Goal: Task Accomplishment & Management: Use online tool/utility

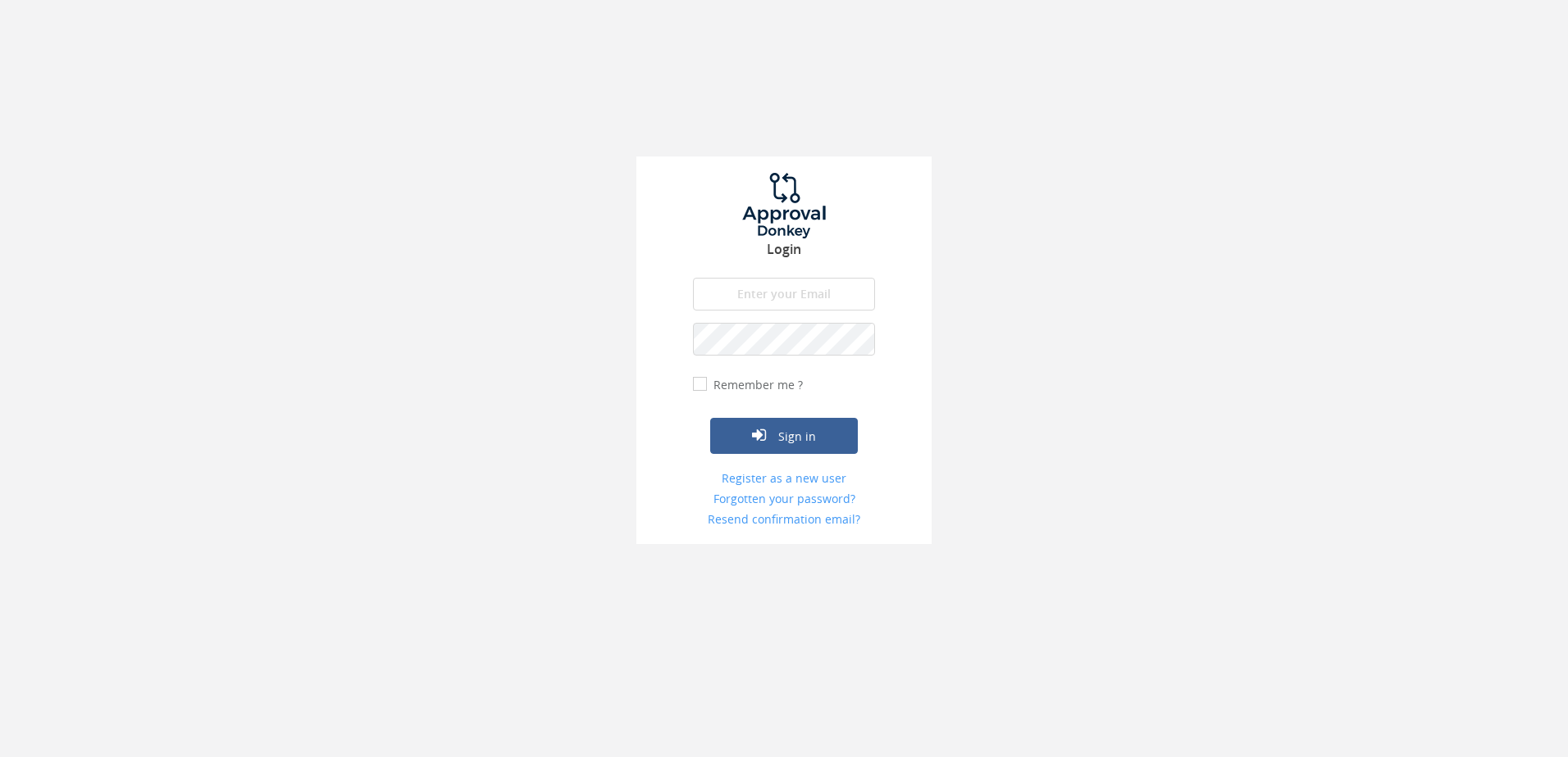
type input "[PERSON_NAME][EMAIL_ADDRESS][DOMAIN_NAME]"
click at [709, 386] on label "Remember me ?" at bounding box center [755, 385] width 94 height 17
click at [704, 386] on input "Remember me ?" at bounding box center [698, 385] width 11 height 11
checkbox input "true"
click at [779, 439] on button "Sign in" at bounding box center [783, 436] width 147 height 37
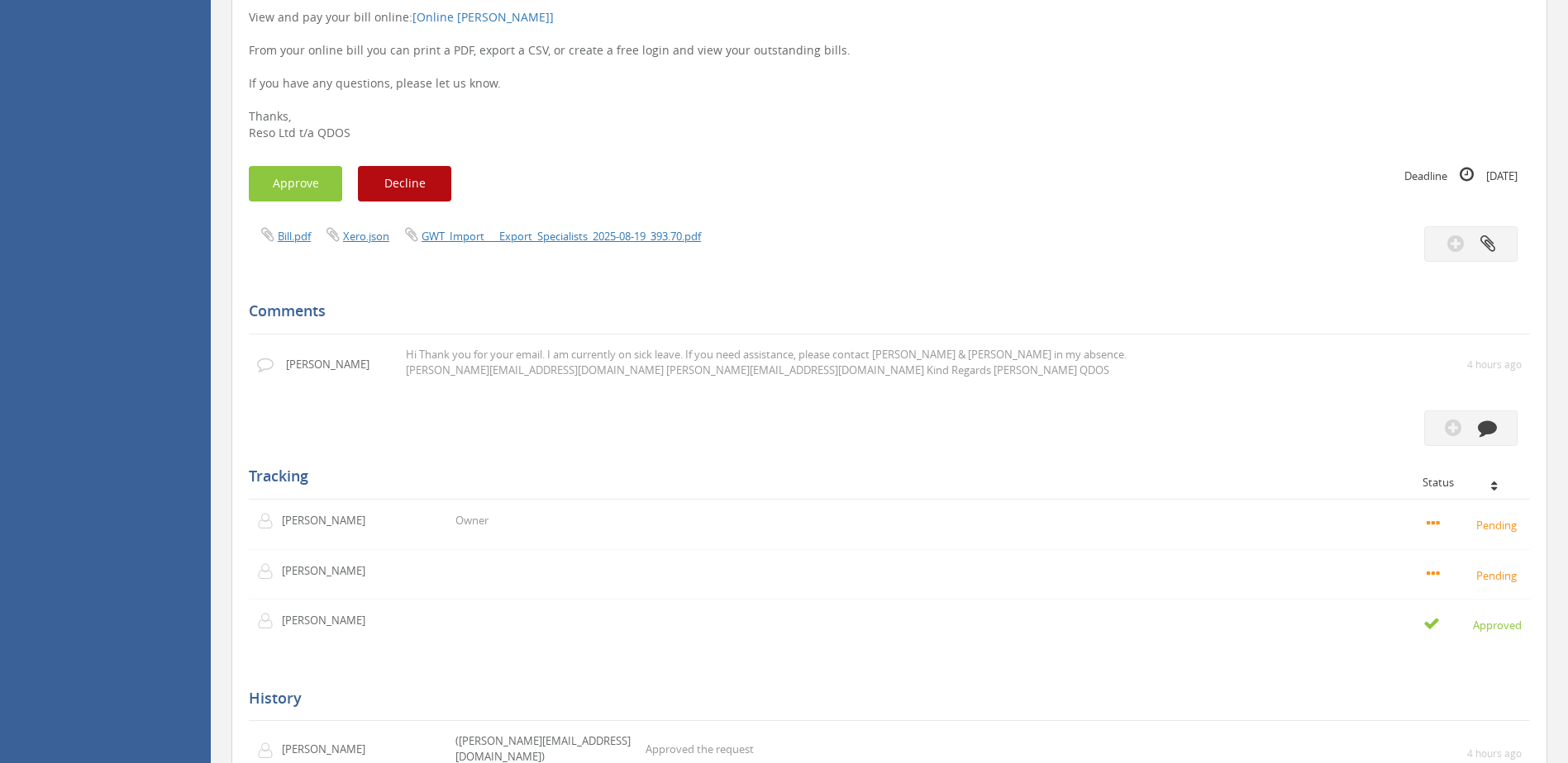
scroll to position [248, 0]
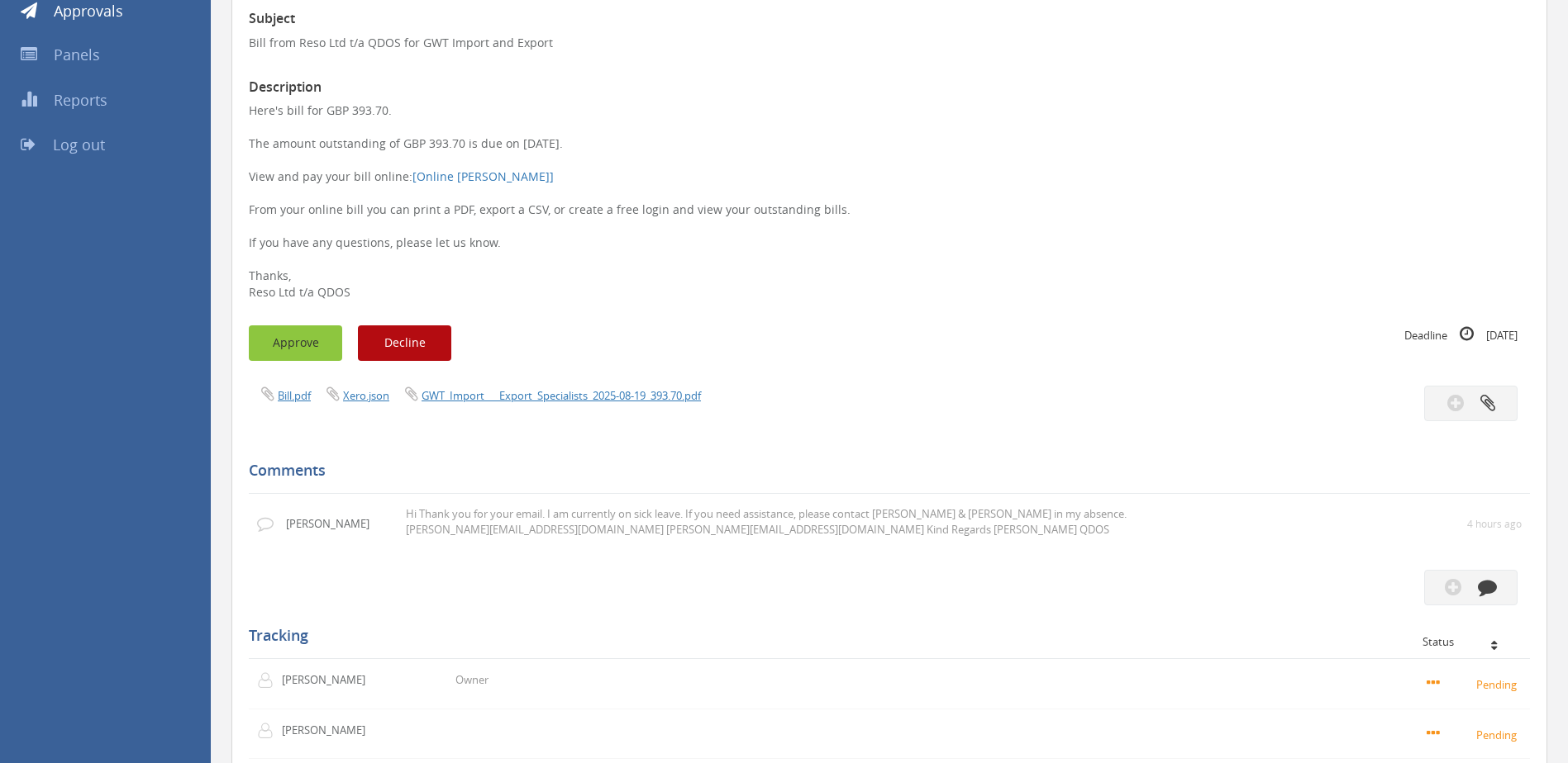
click at [284, 332] on button "Approve" at bounding box center [295, 343] width 94 height 36
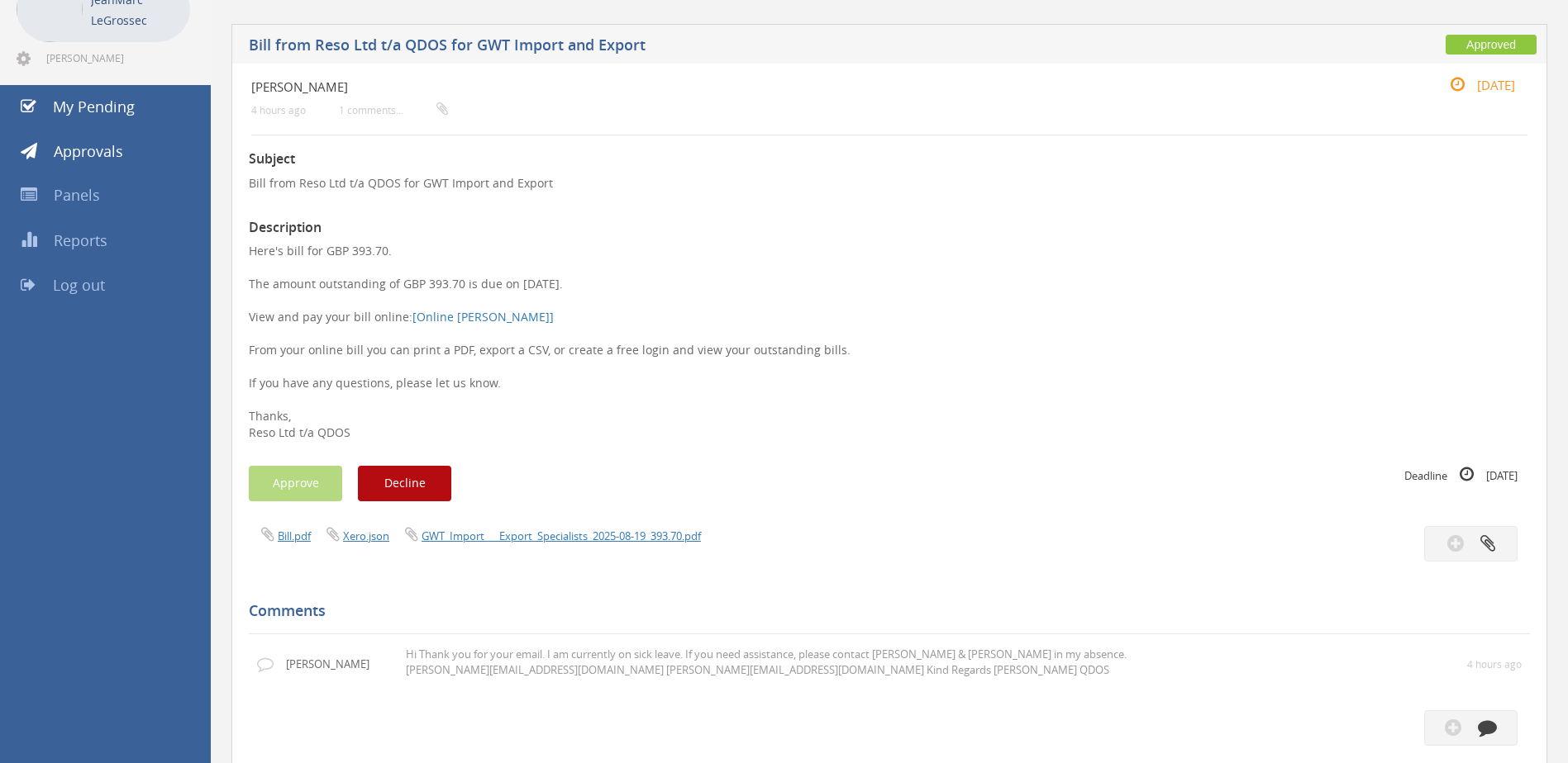
scroll to position [0, 0]
